Goal: Information Seeking & Learning: Find specific fact

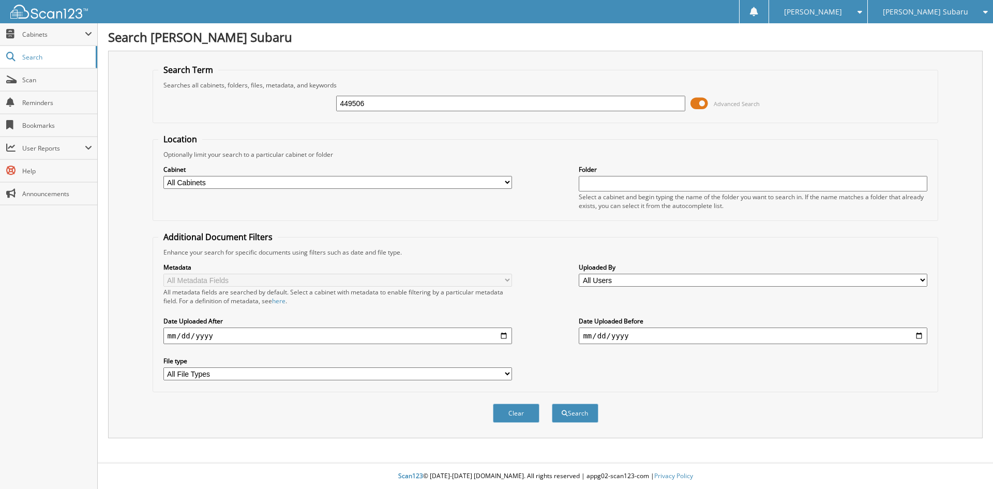
type input "449506"
click at [552, 403] on button "Search" at bounding box center [575, 412] width 47 height 19
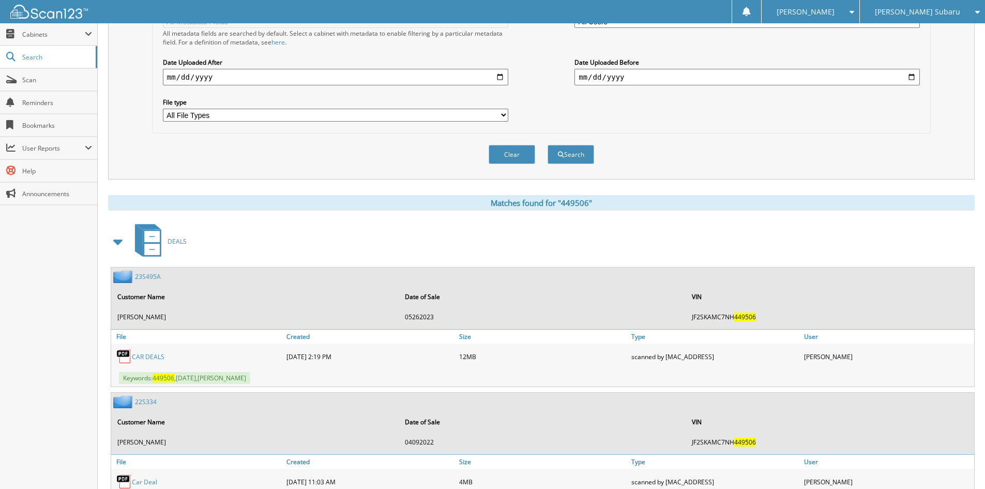
scroll to position [310, 0]
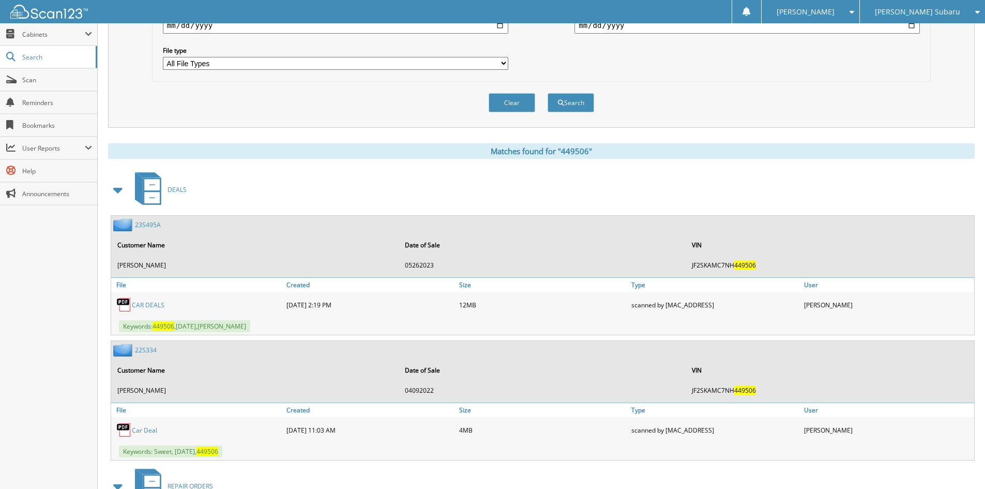
click at [154, 220] on link "23S495A" at bounding box center [148, 224] width 26 height 9
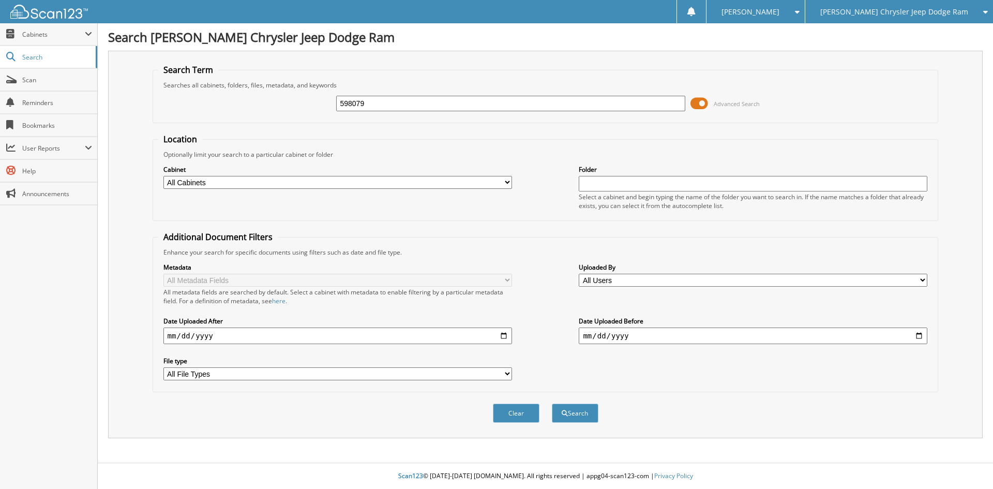
type input "598079"
click at [552, 403] on button "Search" at bounding box center [575, 412] width 47 height 19
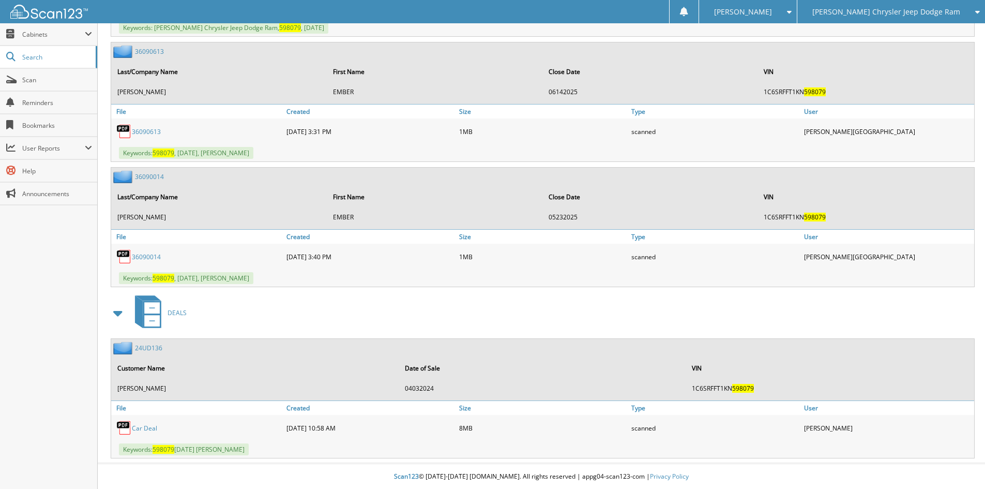
scroll to position [735, 0]
click at [158, 350] on link "24UD136" at bounding box center [148, 347] width 27 height 9
